Goal: Task Accomplishment & Management: Complete application form

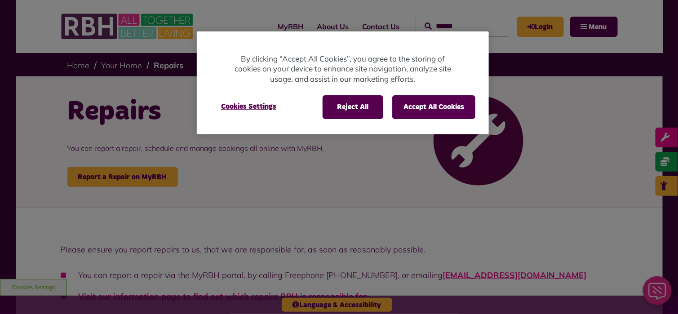
click at [386, 112] on div "Reject All Accept All Cookies" at bounding box center [399, 106] width 153 height 23
click at [408, 108] on button "Accept All Cookies" at bounding box center [433, 106] width 83 height 23
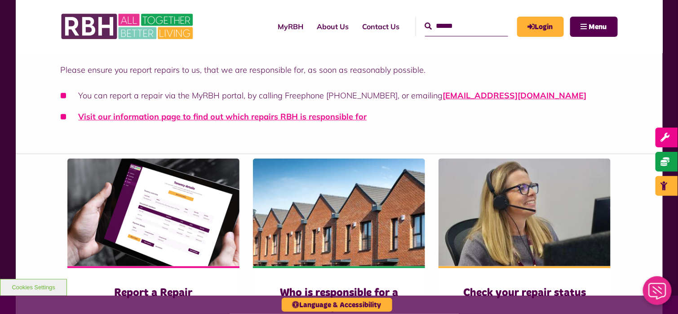
scroll to position [180, 0]
click at [160, 121] on link "Visit our information page to find out which repairs RBH is responsible for" at bounding box center [223, 116] width 289 height 10
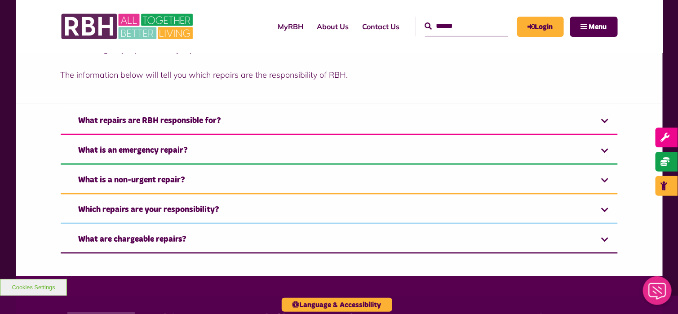
scroll to position [270, 0]
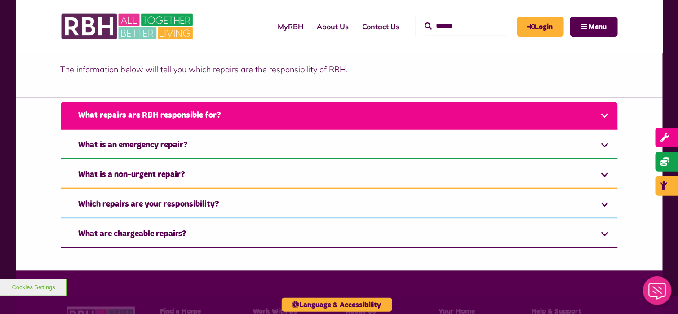
click at [114, 117] on link "What repairs are RBH responsible for?" at bounding box center [339, 115] width 557 height 27
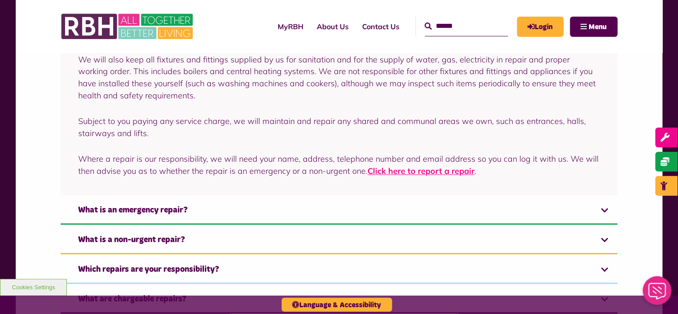
scroll to position [629, 0]
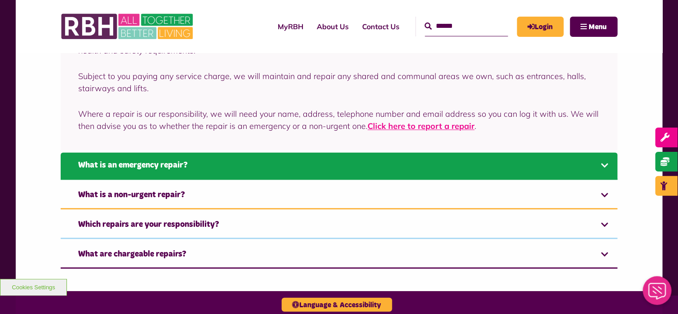
click at [87, 164] on link "What is an emergency repair?" at bounding box center [339, 166] width 557 height 27
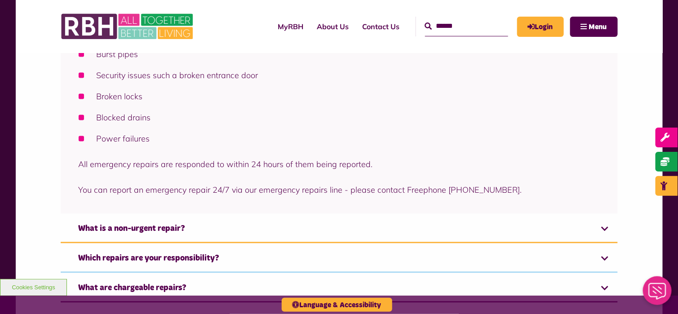
scroll to position [491, 0]
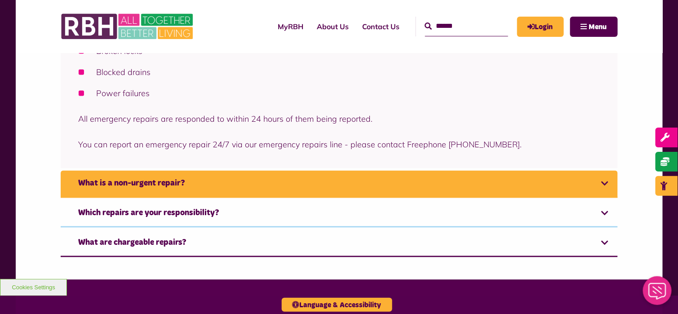
click at [95, 182] on link "What is a non-urgent repair?" at bounding box center [339, 184] width 557 height 27
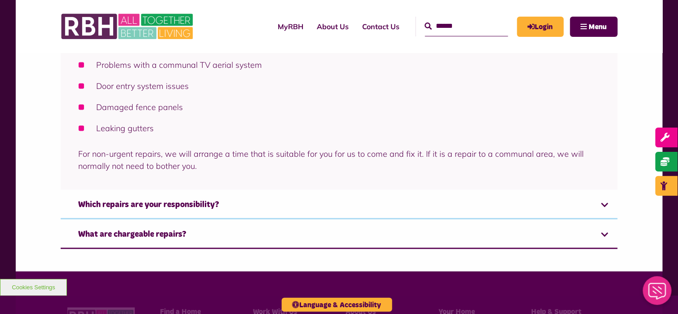
scroll to position [472, 0]
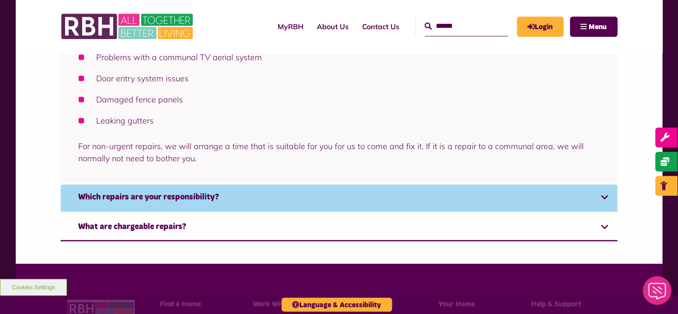
click at [190, 195] on link "Which repairs are your responsibility?" at bounding box center [339, 198] width 557 height 27
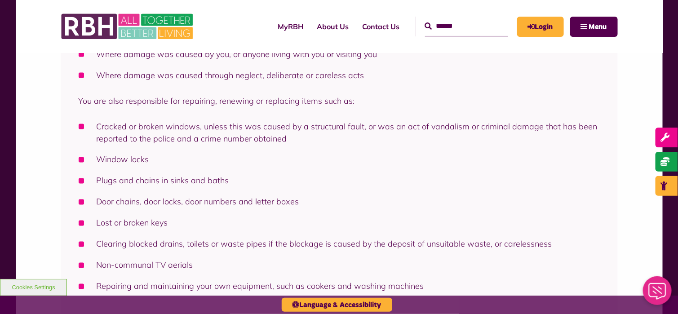
scroll to position [550, 0]
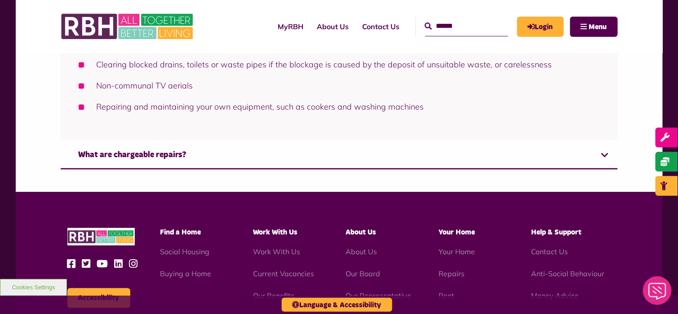
drag, startPoint x: 195, startPoint y: 149, endPoint x: 154, endPoint y: 139, distance: 42.5
click at [195, 149] on link "What are chargeable repairs?" at bounding box center [339, 155] width 557 height 27
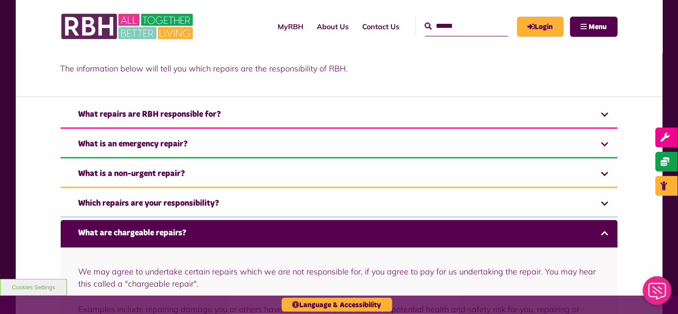
scroll to position [265, 0]
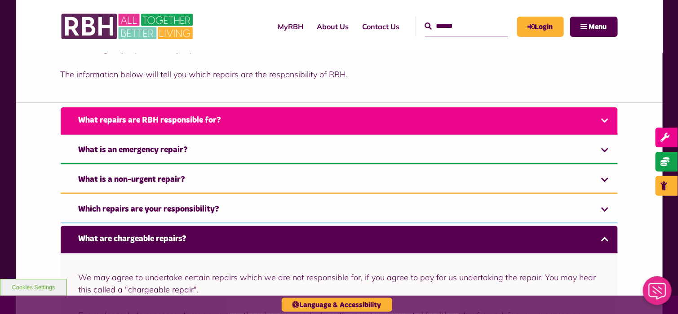
click at [111, 129] on link "What repairs are RBH responsible for?" at bounding box center [339, 120] width 557 height 27
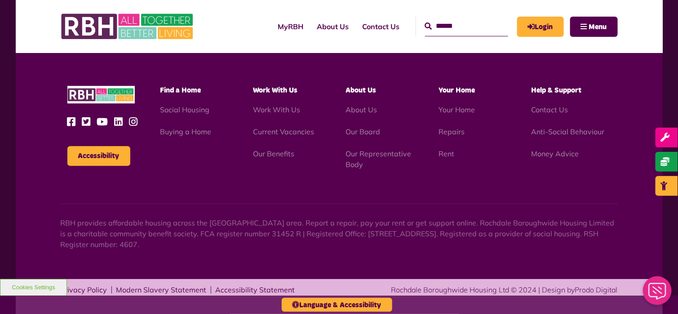
scroll to position [871, 0]
click at [453, 132] on link "Repairs" at bounding box center [452, 131] width 26 height 9
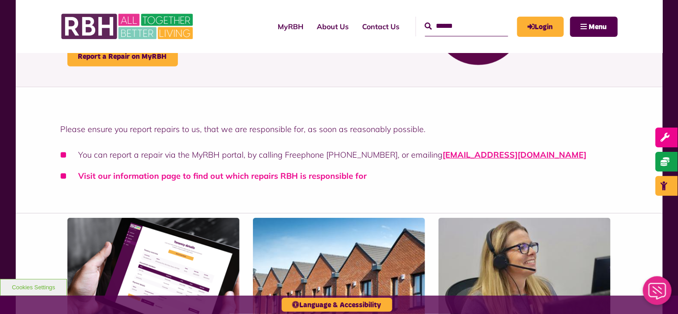
scroll to position [135, 0]
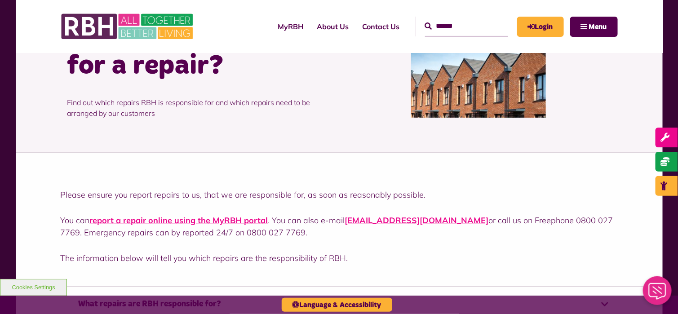
scroll to position [180, 0]
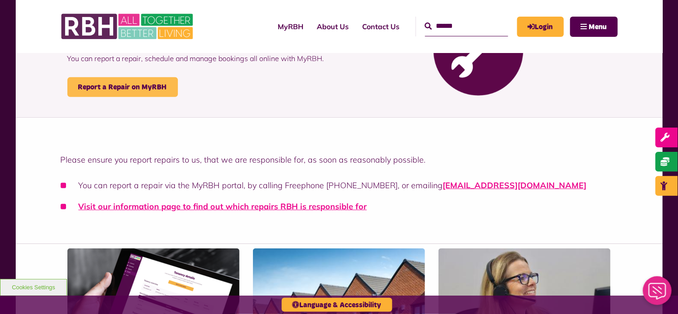
click at [107, 94] on link "Report a Repair on MyRBH" at bounding box center [122, 87] width 111 height 20
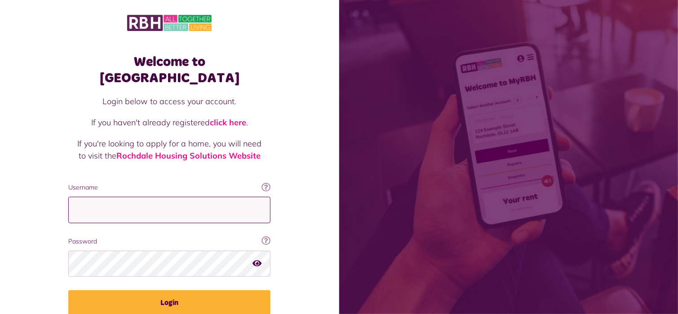
click at [111, 197] on input "Username" at bounding box center [169, 210] width 202 height 27
click at [270, 183] on icon at bounding box center [266, 187] width 9 height 9
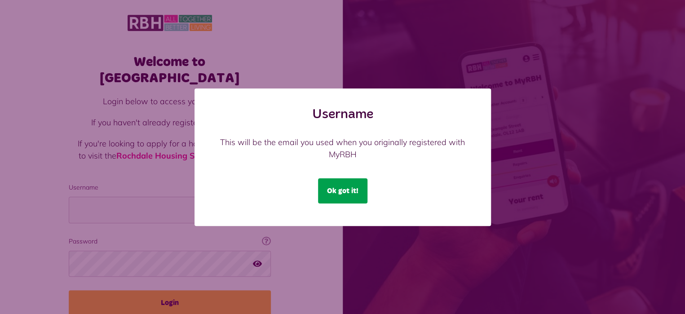
click at [341, 187] on button "Ok got it!" at bounding box center [342, 190] width 49 height 25
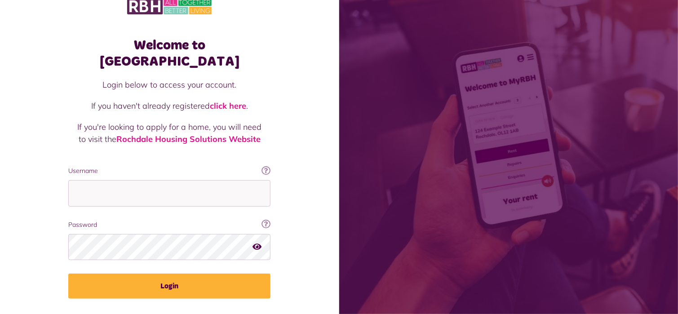
scroll to position [31, 0]
